Goal: Find specific page/section: Find specific page/section

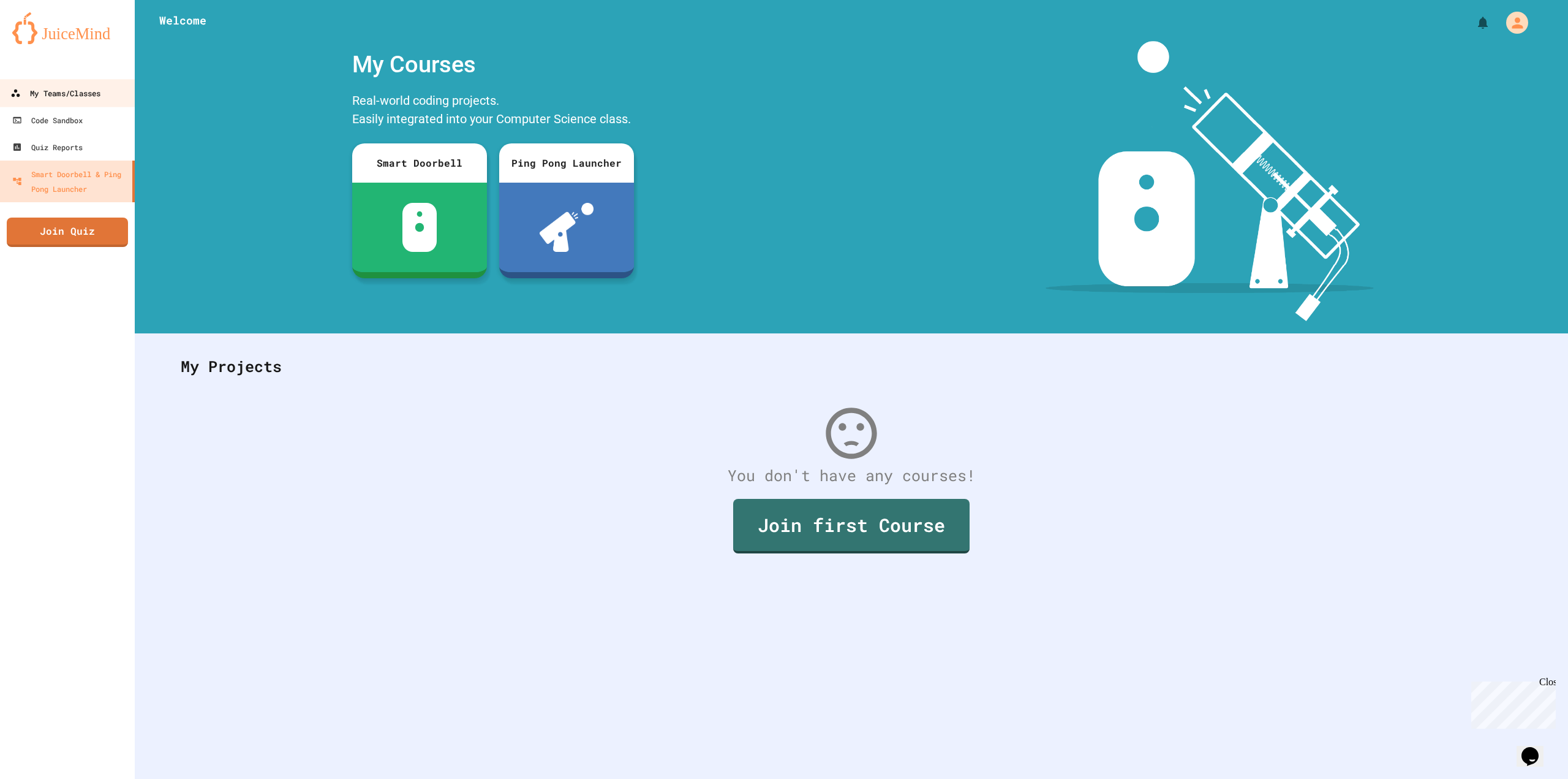
click at [96, 82] on link "My Teams/Classes" at bounding box center [68, 93] width 139 height 27
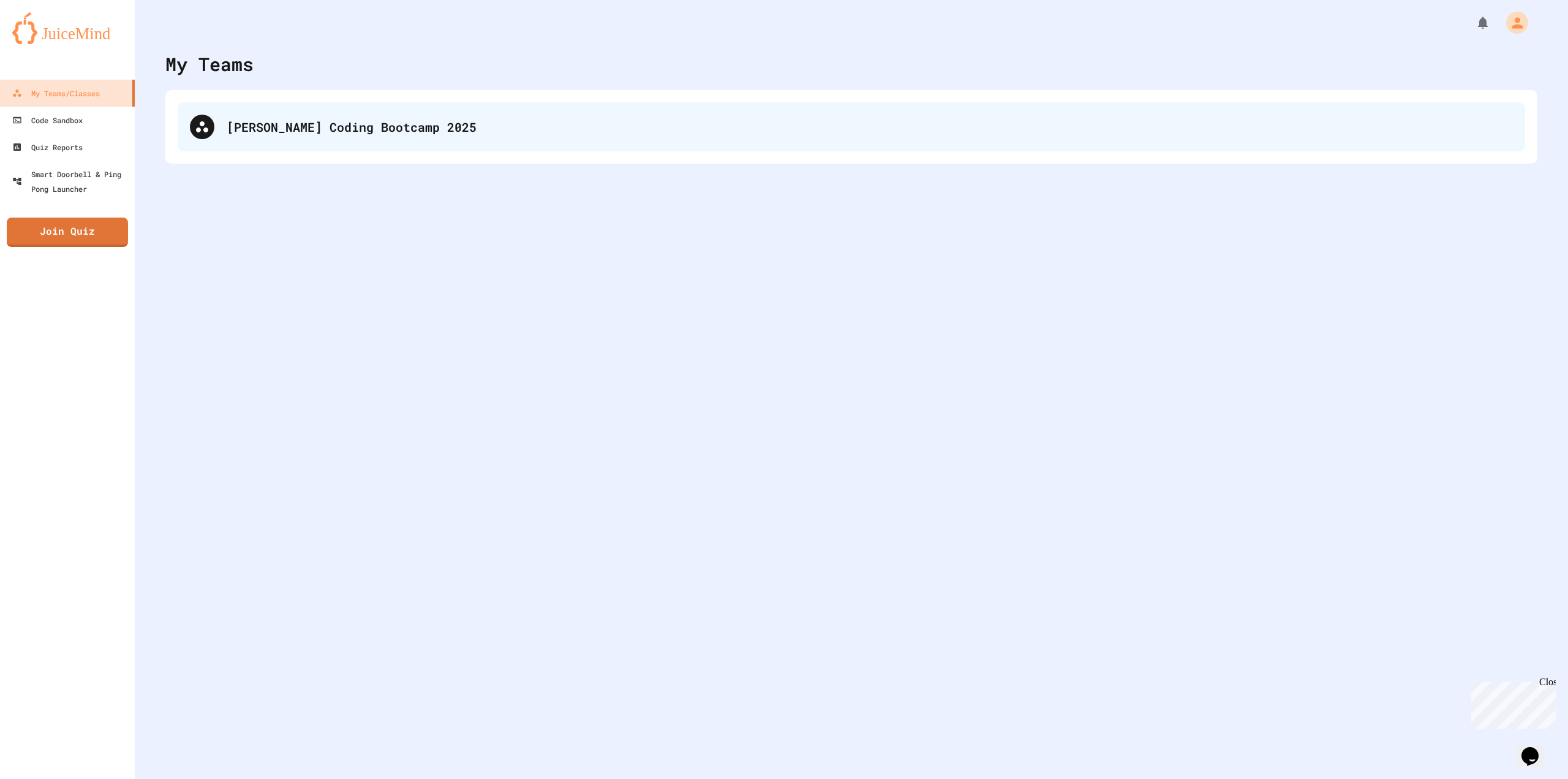
click at [273, 121] on div "[PERSON_NAME] Coding Bootcamp 2025" at bounding box center [870, 126] width 1286 height 18
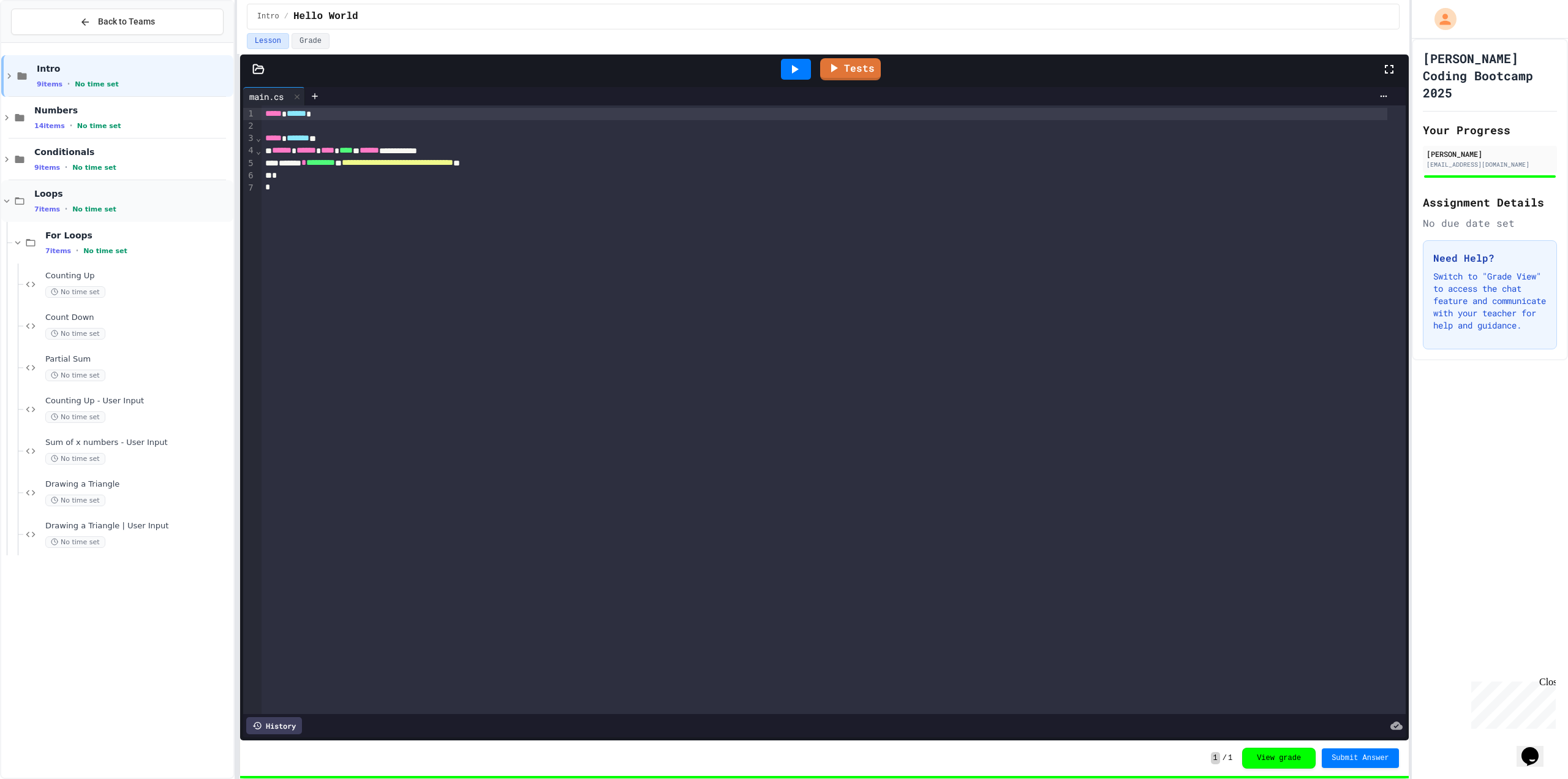
click at [78, 203] on div "Loops 7 items • No time set" at bounding box center [132, 201] width 197 height 26
click at [76, 109] on span "Numbers" at bounding box center [132, 109] width 197 height 11
drag, startPoint x: 77, startPoint y: 110, endPoint x: 73, endPoint y: 1, distance: 109.1
click at [77, 94] on div "Intro 9 items • No time set Numbers 14 items • No time set Integers 7 items • N…" at bounding box center [117, 346] width 232 height 598
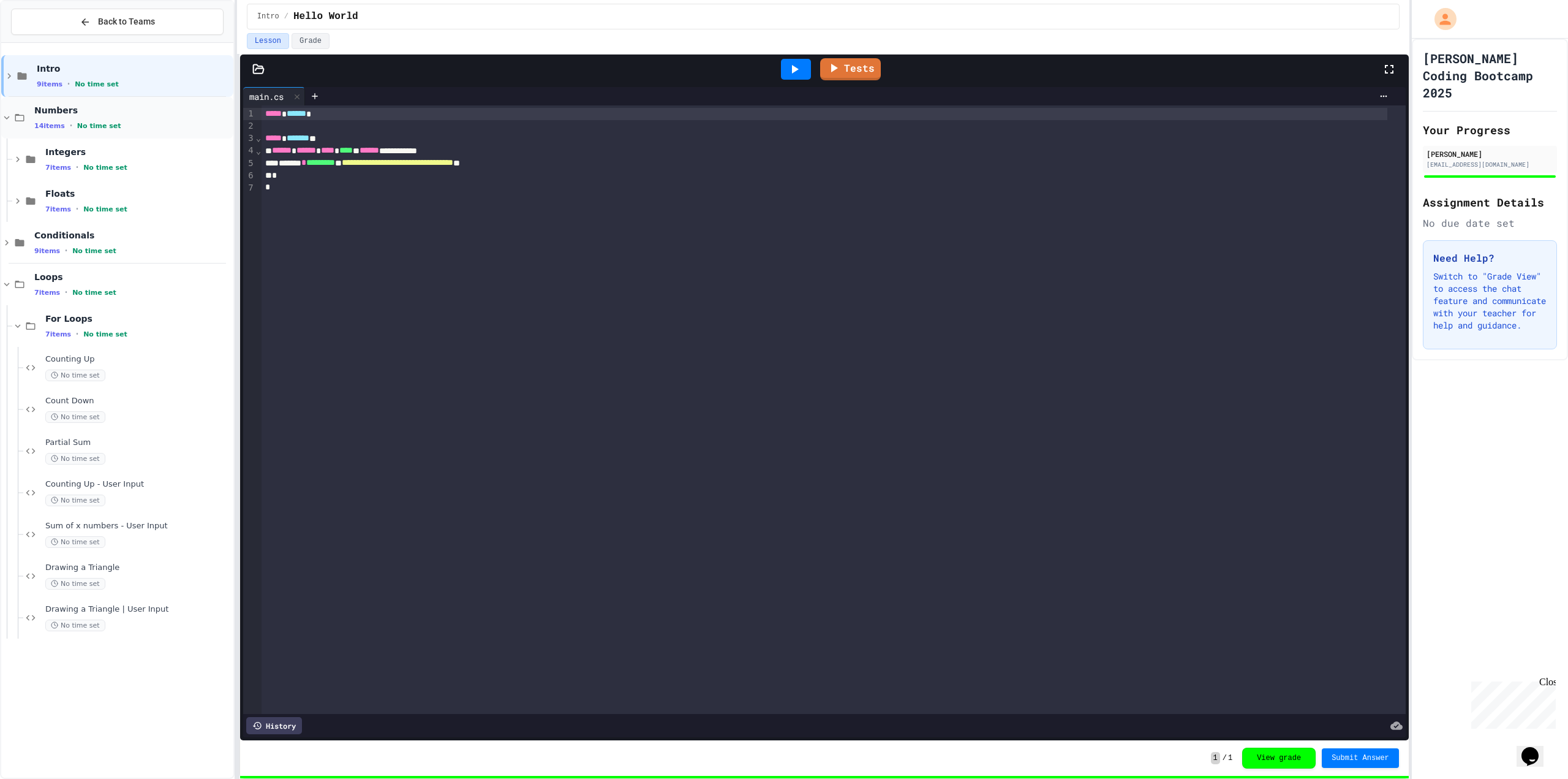
click at [152, 126] on div "14 items • No time set" at bounding box center [132, 126] width 197 height 10
